Goal: Information Seeking & Learning: Learn about a topic

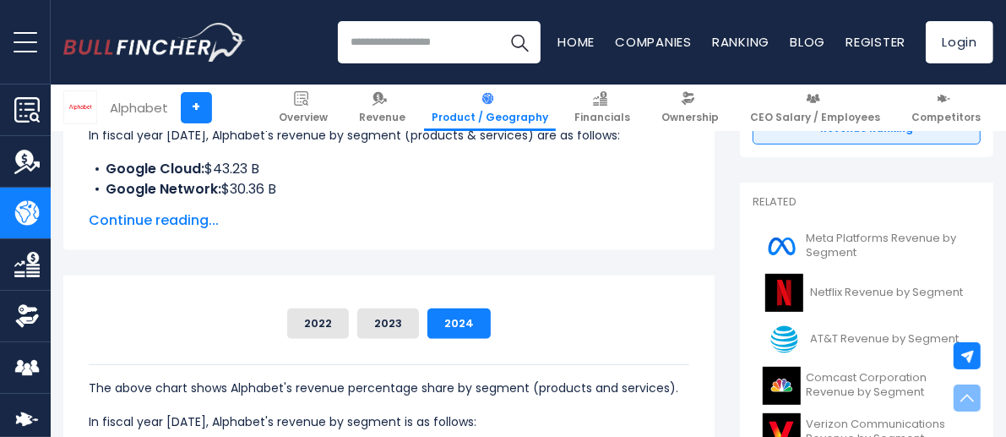
scroll to position [338, 0]
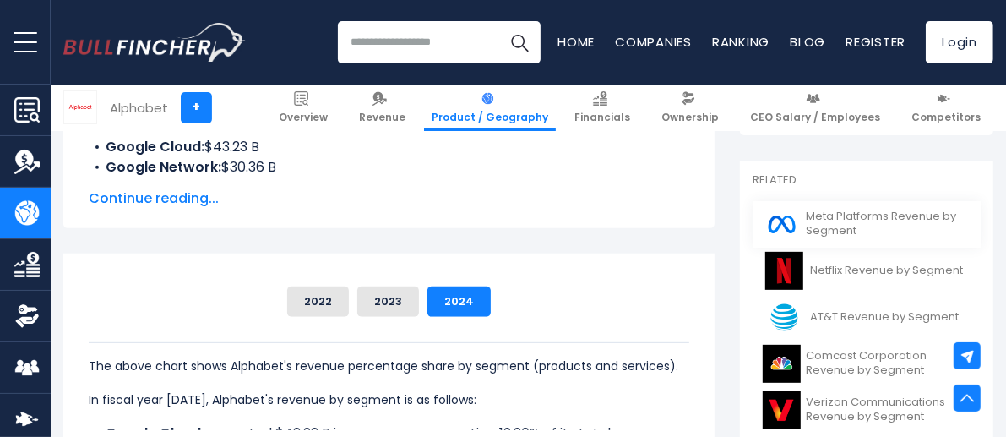
click at [861, 214] on span "Meta Platforms Revenue by Segment" at bounding box center [888, 223] width 165 height 29
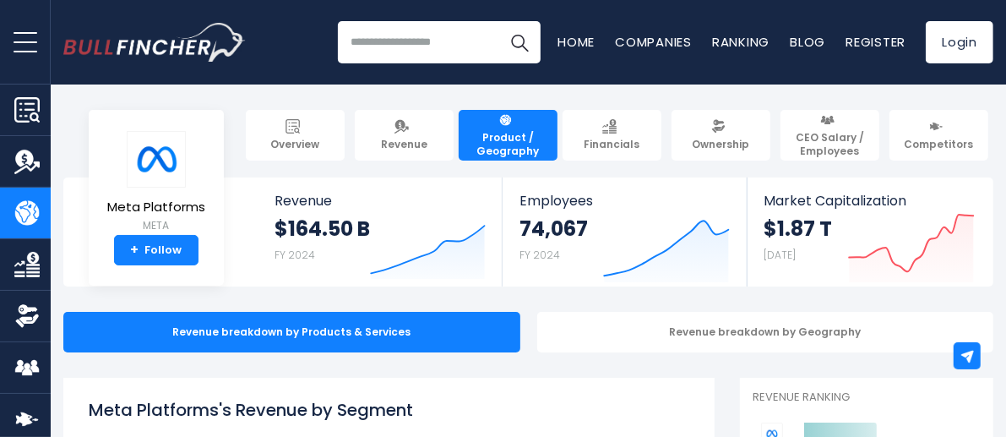
click at [410, 38] on input "search" at bounding box center [439, 42] width 203 height 42
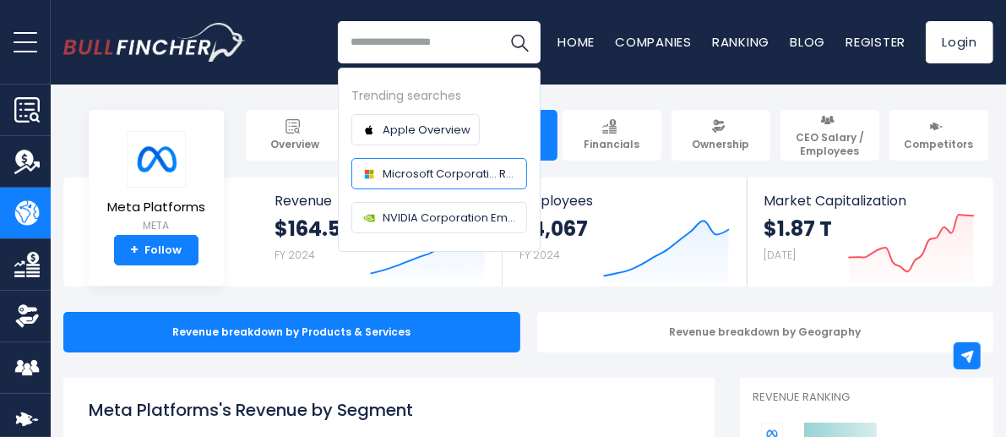
click at [452, 177] on span "Microsoft Corporati... Revenue" at bounding box center [449, 174] width 135 height 18
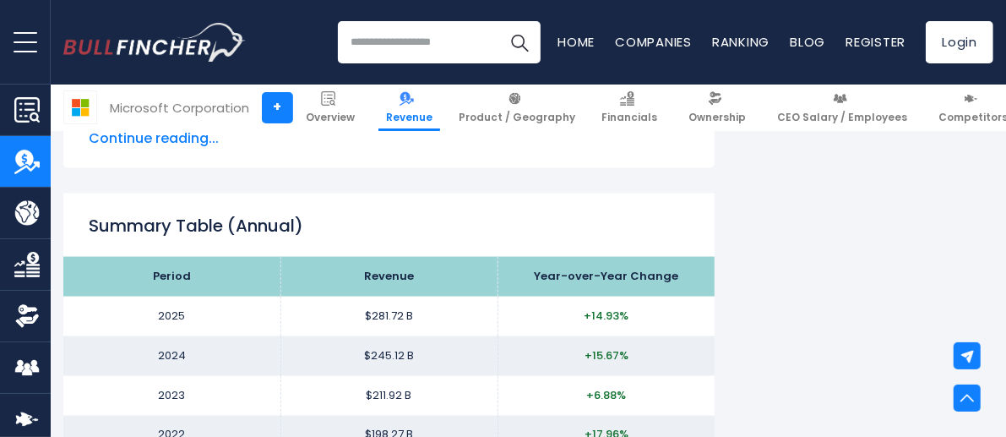
scroll to position [1576, 0]
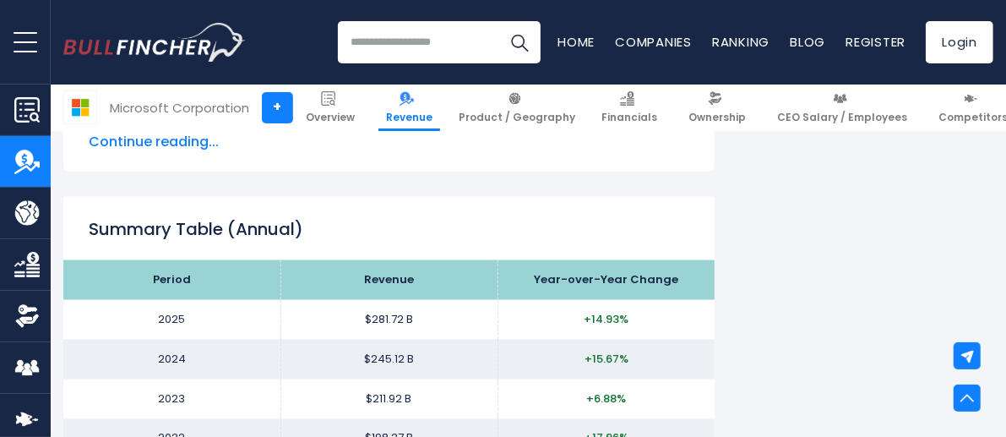
click at [444, 46] on input "search" at bounding box center [439, 42] width 203 height 42
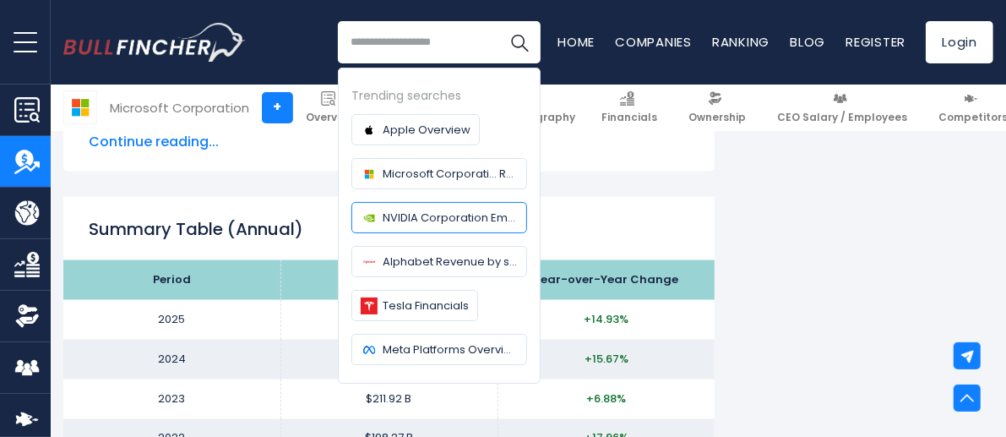
click at [400, 211] on span "NVIDIA Corporation Employees" at bounding box center [449, 218] width 135 height 18
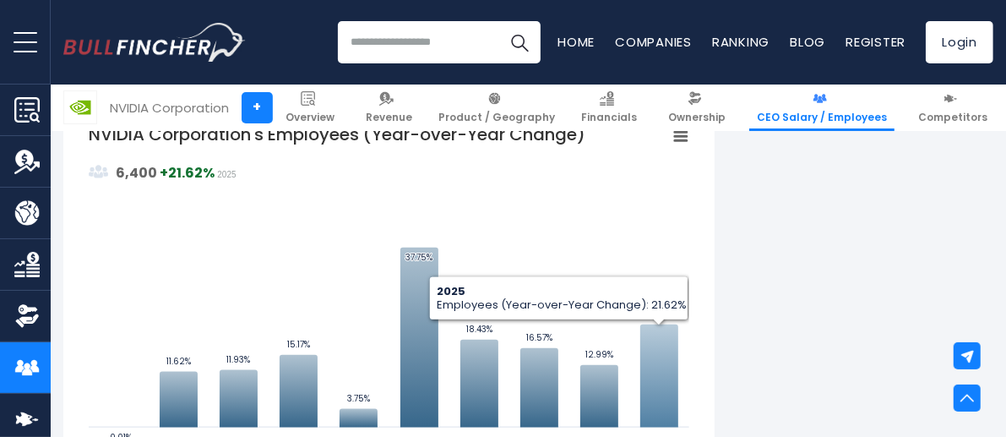
scroll to position [1126, 0]
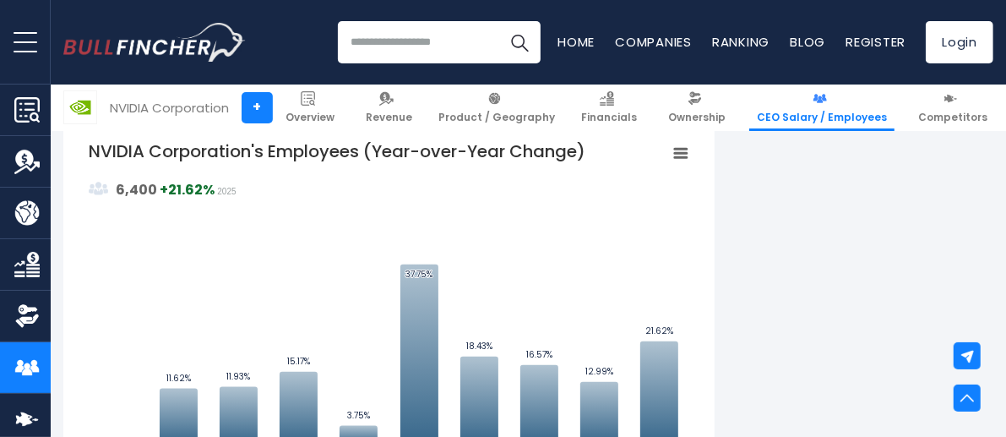
click at [429, 41] on input "search" at bounding box center [439, 42] width 203 height 42
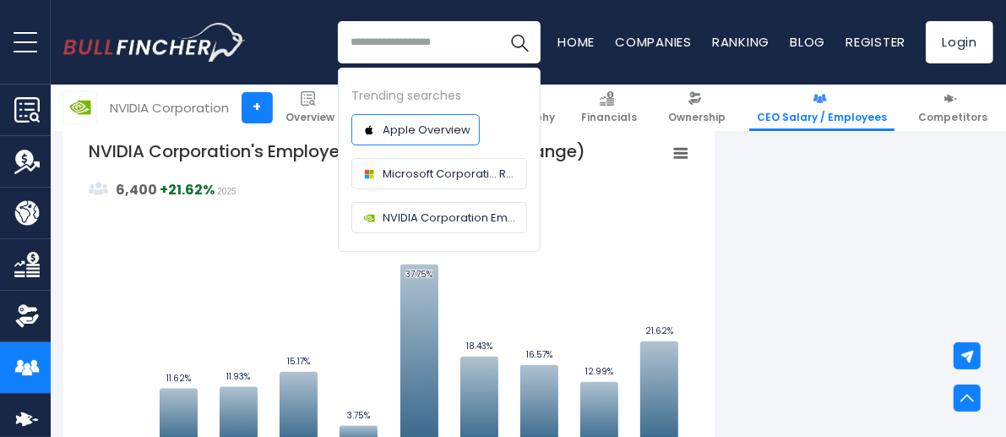
click at [415, 127] on span "Apple Overview" at bounding box center [426, 130] width 88 height 18
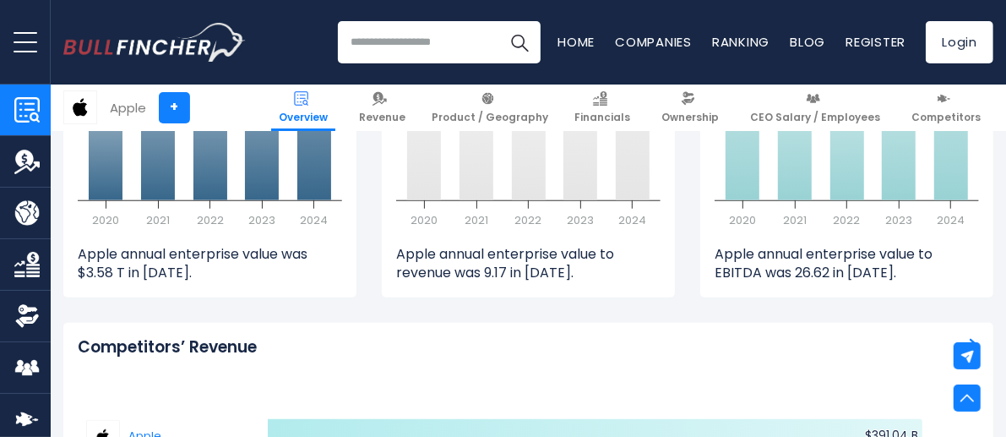
scroll to position [4841, 0]
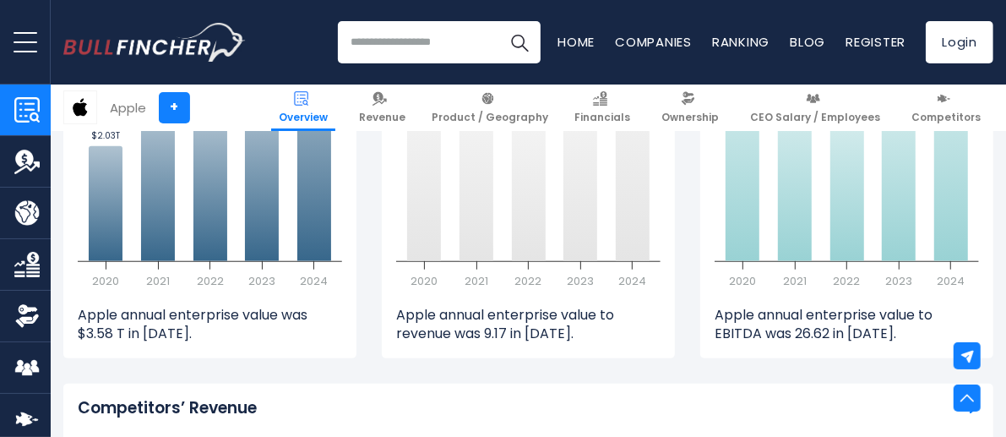
click at [450, 41] on input "search" at bounding box center [439, 42] width 203 height 42
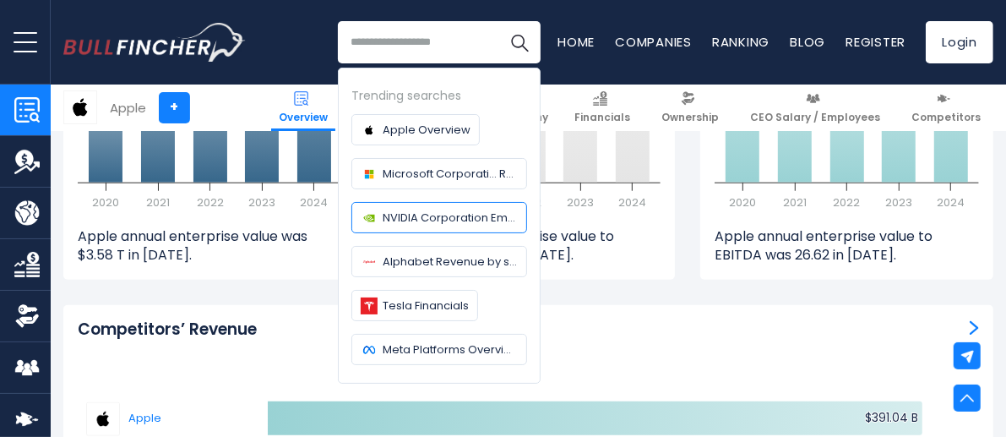
scroll to position [4953, 0]
